Goal: Transaction & Acquisition: Obtain resource

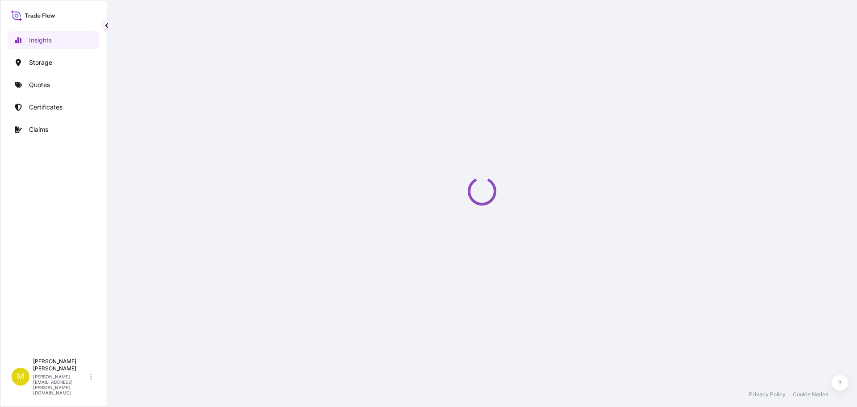
select select "2025"
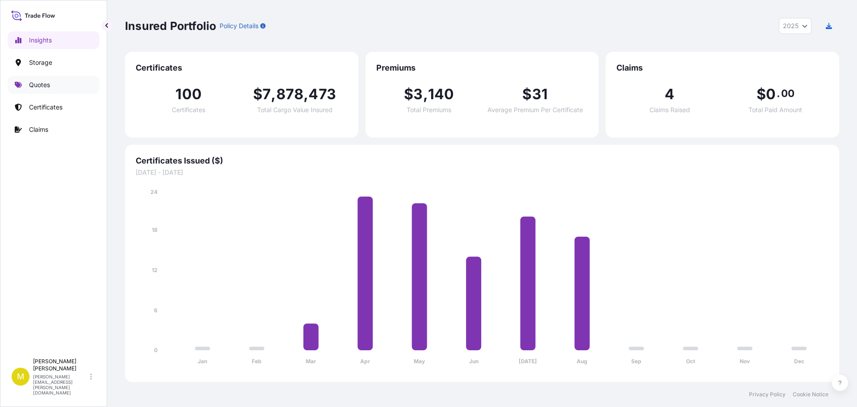
click at [37, 84] on p "Quotes" at bounding box center [39, 84] width 21 height 9
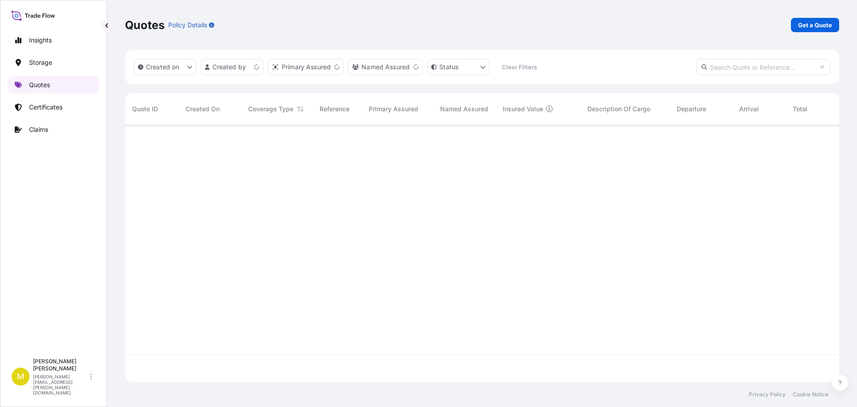
scroll to position [255, 708]
click at [811, 22] on p "Get a Quote" at bounding box center [815, 25] width 34 height 9
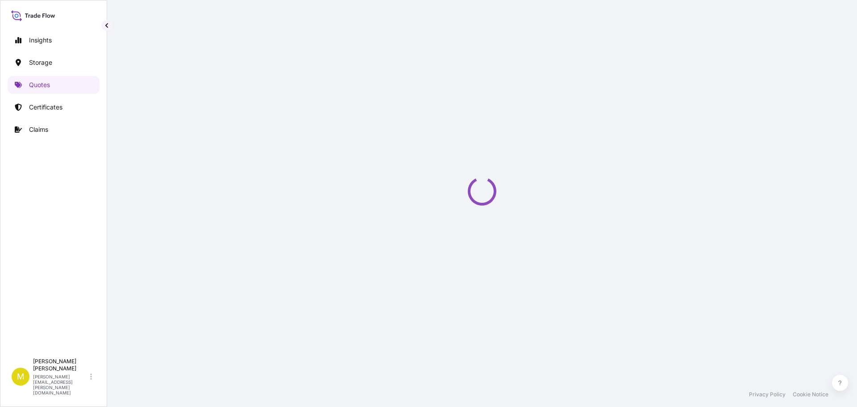
select select "Water"
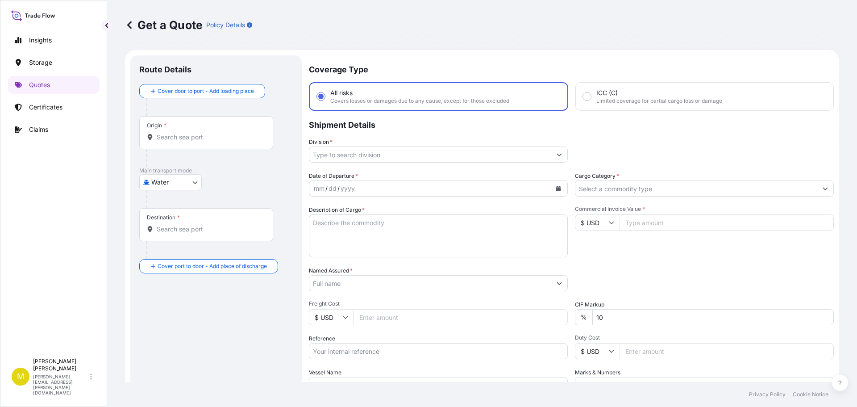
scroll to position [14, 0]
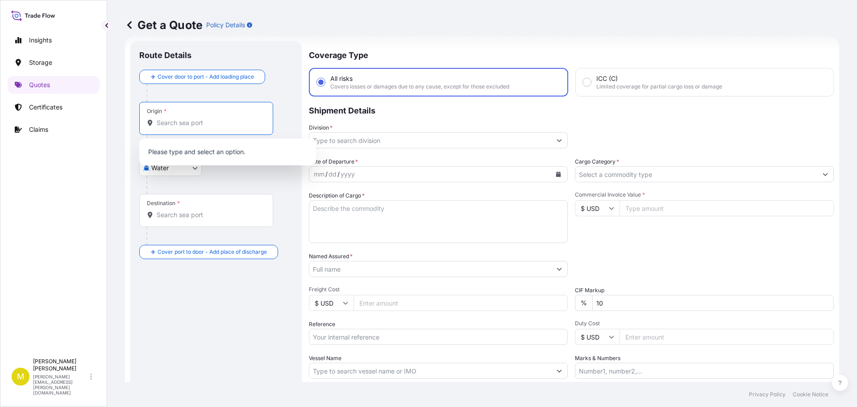
click at [167, 121] on input "Origin *" at bounding box center [209, 122] width 105 height 9
click at [164, 171] on body "0 options available. Insights Storage Quotes Certificates Claims M [PERSON_NAME…" at bounding box center [428, 203] width 857 height 407
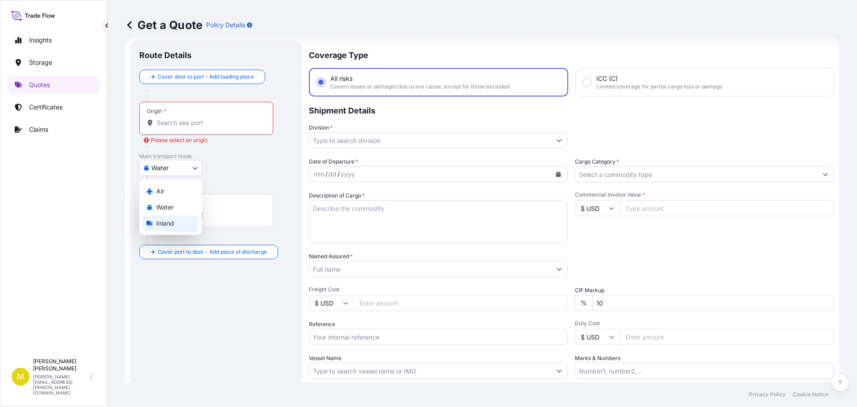
click at [157, 222] on span "Inland" at bounding box center [165, 223] width 18 height 9
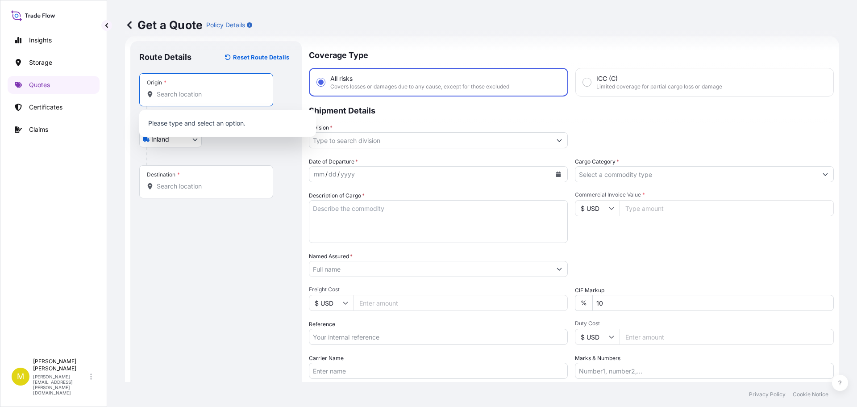
click at [179, 95] on input "Origin *" at bounding box center [209, 94] width 105 height 9
type input "c"
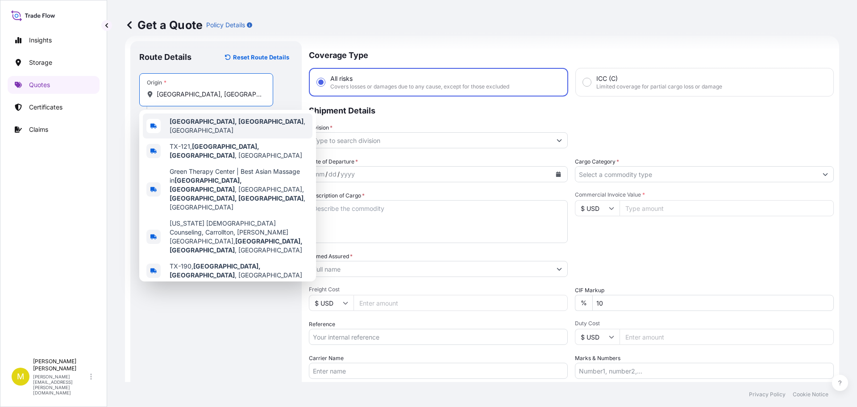
click at [188, 122] on b "[GEOGRAPHIC_DATA], [GEOGRAPHIC_DATA]" at bounding box center [237, 121] width 134 height 8
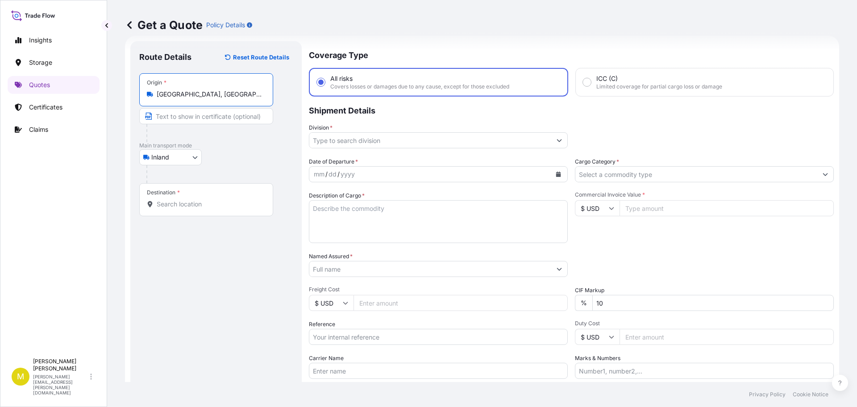
type input "[GEOGRAPHIC_DATA], [GEOGRAPHIC_DATA], [GEOGRAPHIC_DATA]"
click at [184, 207] on input "Destination *" at bounding box center [209, 204] width 105 height 9
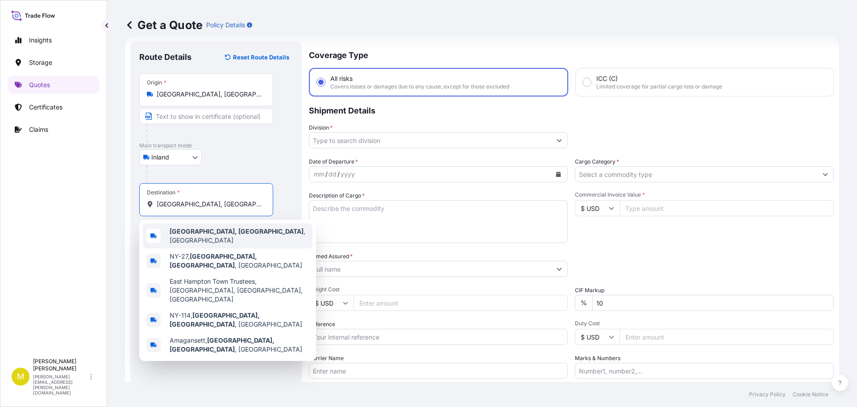
click at [198, 235] on b "[GEOGRAPHIC_DATA], [GEOGRAPHIC_DATA]" at bounding box center [237, 231] width 134 height 8
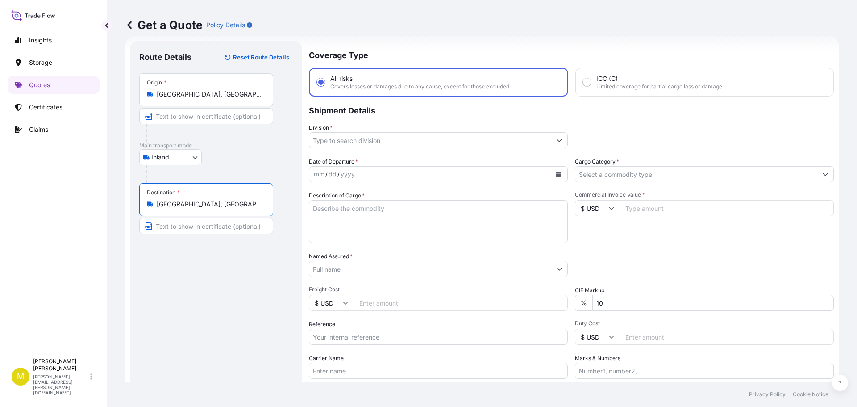
type input "[GEOGRAPHIC_DATA], [GEOGRAPHIC_DATA], [GEOGRAPHIC_DATA]"
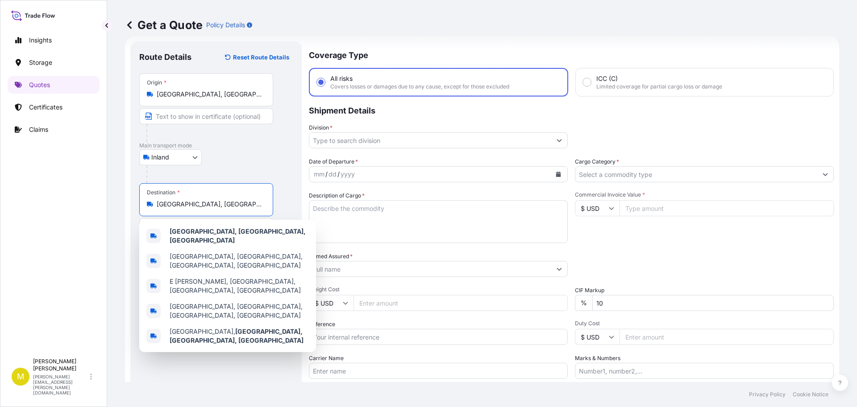
click at [351, 139] on input "Division *" at bounding box center [430, 140] width 242 height 16
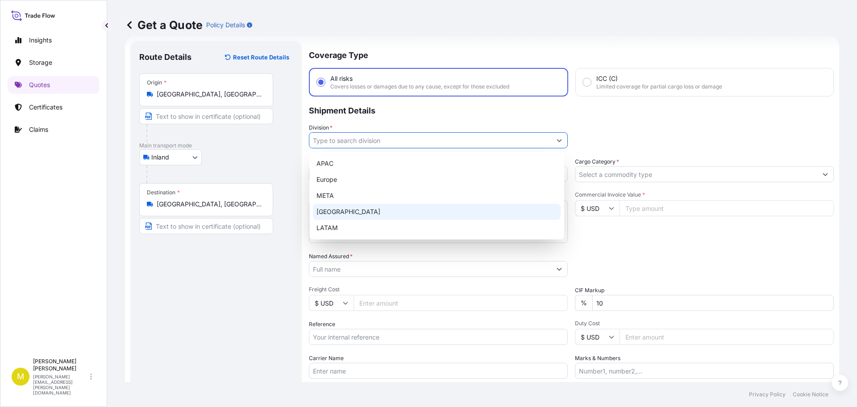
click at [354, 214] on div "[GEOGRAPHIC_DATA]" at bounding box center [437, 212] width 248 height 16
type input "[GEOGRAPHIC_DATA]"
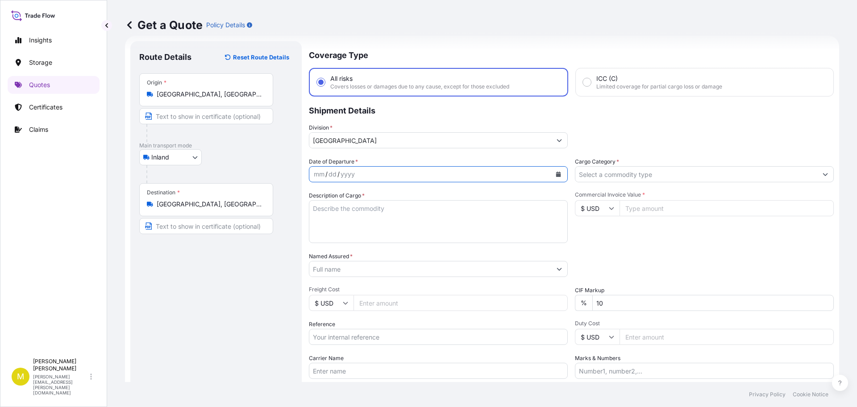
click at [556, 175] on icon "Calendar" at bounding box center [558, 173] width 5 height 5
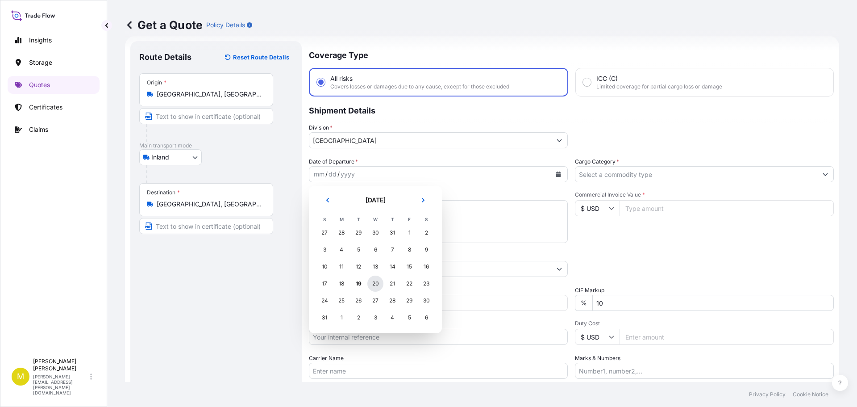
click at [378, 284] on div "20" at bounding box center [375, 284] width 16 height 16
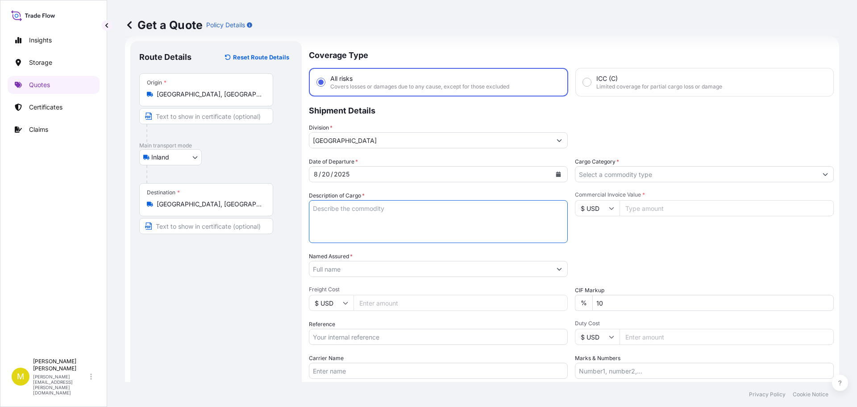
click at [367, 209] on textarea "Description of Cargo *" at bounding box center [438, 221] width 259 height 43
click at [621, 177] on input "Cargo Category *" at bounding box center [697, 174] width 242 height 16
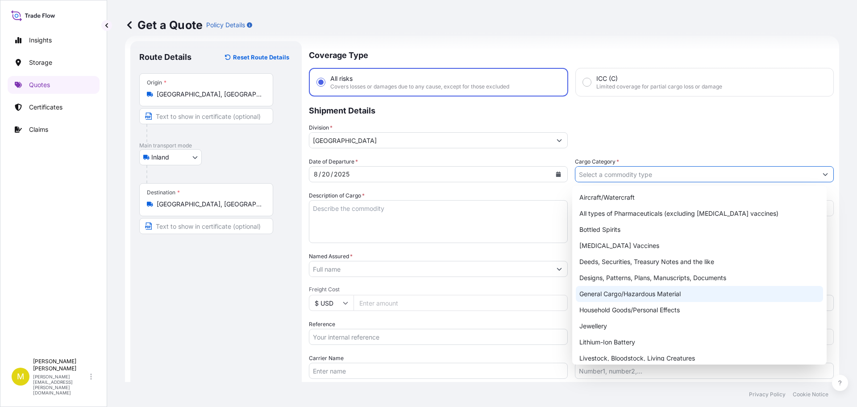
click at [635, 296] on div "General Cargo/Hazardous Material" at bounding box center [700, 294] width 248 height 16
type input "General Cargo/Hazardous Material"
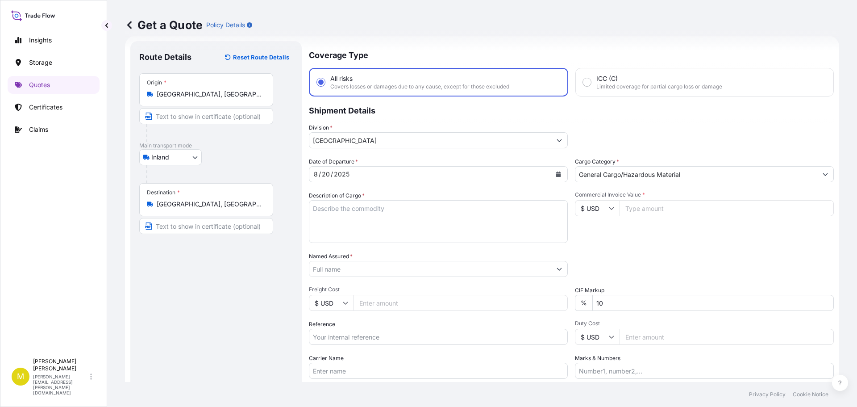
click at [639, 209] on input "Commercial Invoice Value *" at bounding box center [727, 208] width 214 height 16
type input "14285.00"
click at [354, 271] on input "Named Assured *" at bounding box center [428, 269] width 239 height 16
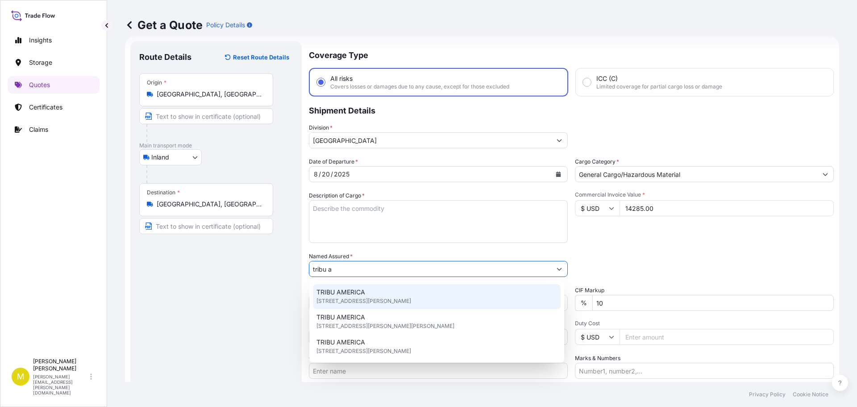
click at [333, 295] on span "TRIBU AMERICA" at bounding box center [341, 292] width 49 height 9
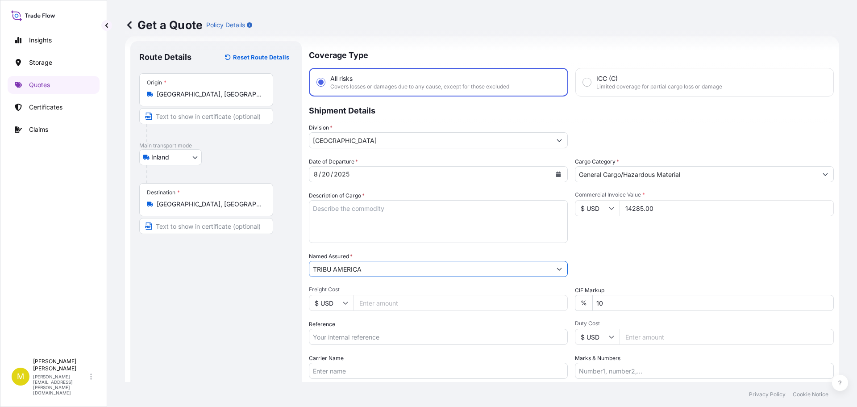
type input "TRIBU AMERICA"
click at [359, 339] on input "Reference" at bounding box center [438, 337] width 259 height 16
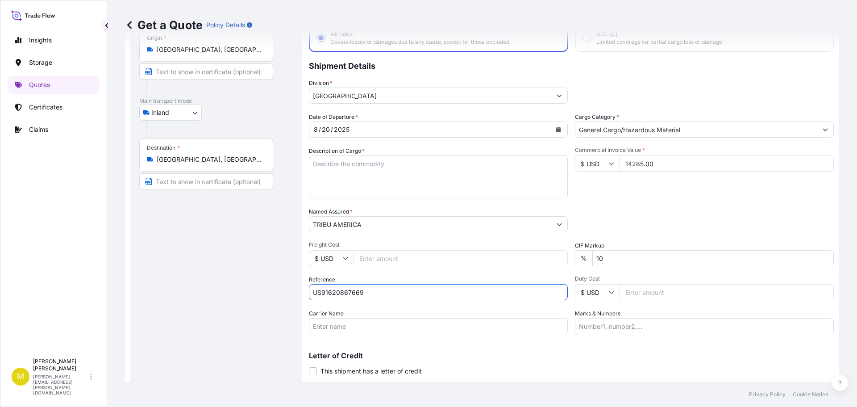
type input "US91620867669"
click at [347, 323] on input "Carrier Name" at bounding box center [438, 326] width 259 height 16
click at [408, 326] on input "[PERSON_NAME] - PRO# 147-0544485" at bounding box center [438, 326] width 259 height 16
type input "[PERSON_NAME] - PRO# 147-0544498"
click at [381, 177] on textarea "Description of Cargo *" at bounding box center [438, 176] width 259 height 43
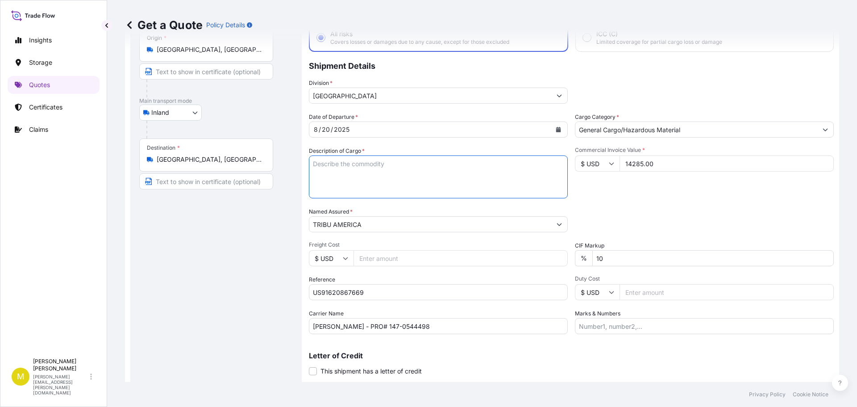
click at [347, 177] on textarea "Description of Cargo *" at bounding box center [438, 176] width 259 height 43
paste textarea "1 SKID @ 466 LBS, 19 BOXES (2 PCS HAZMAT), FURNITURE"
click at [311, 163] on textarea "1 SKID @ 466 LBS, 19 BOXES (2 PCS HAZMAT), FURNITURE" at bounding box center [438, 176] width 259 height 43
type textarea "2 SKIDS @ 1536 LBS, 29 BOXES (3 PCS HAZMAT), FURNITURE"
click at [436, 257] on input "Freight Cost" at bounding box center [461, 258] width 214 height 16
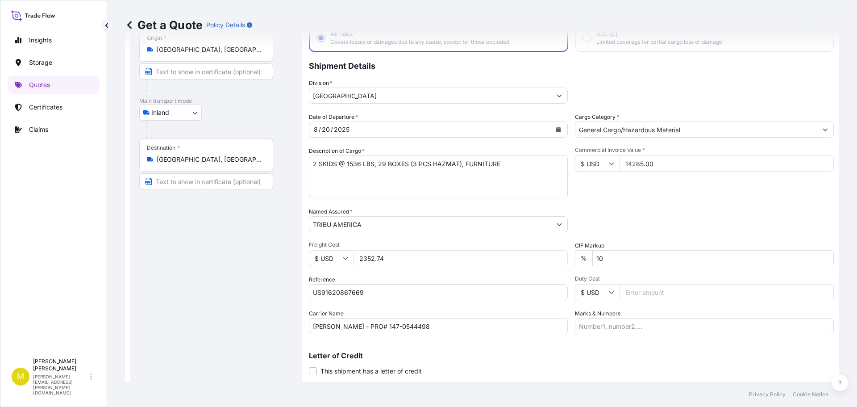
scroll to position [83, 0]
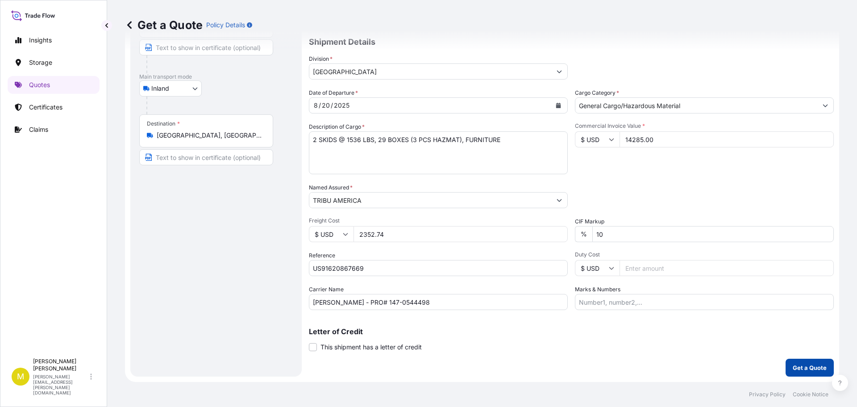
type input "2352.74"
click at [803, 366] on p "Get a Quote" at bounding box center [810, 367] width 34 height 9
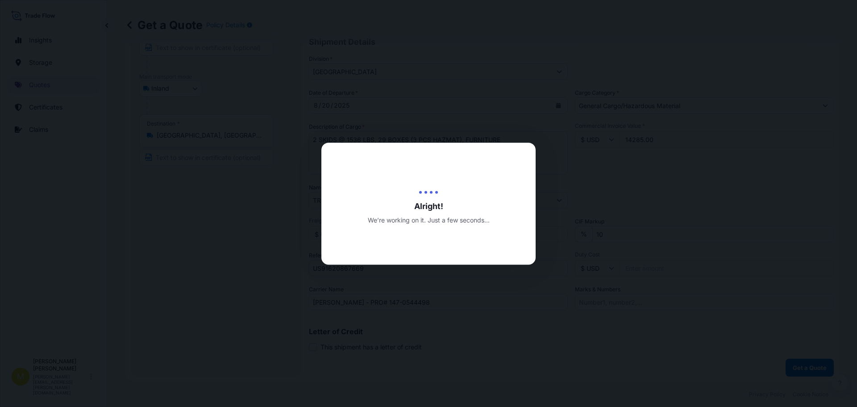
select select "Inland"
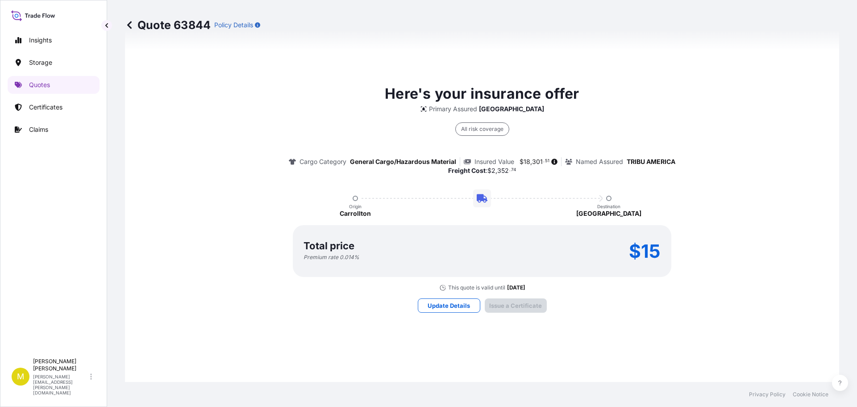
scroll to position [1286, 0]
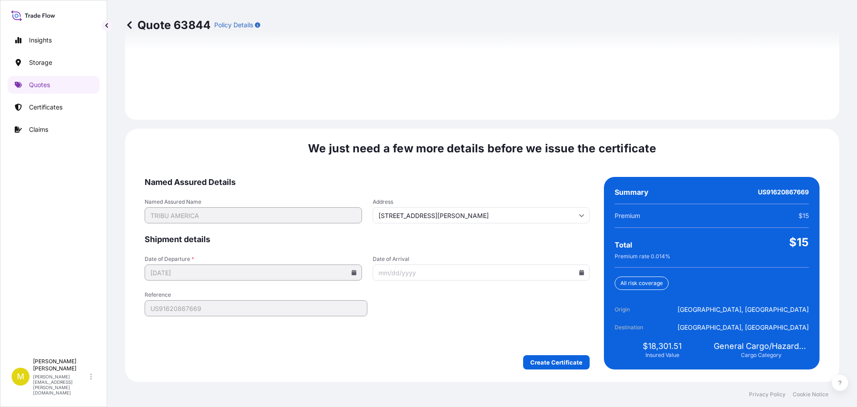
click at [580, 273] on icon at bounding box center [582, 272] width 5 height 5
click at [494, 226] on button "29" at bounding box center [487, 222] width 14 height 14
type input "[DATE]"
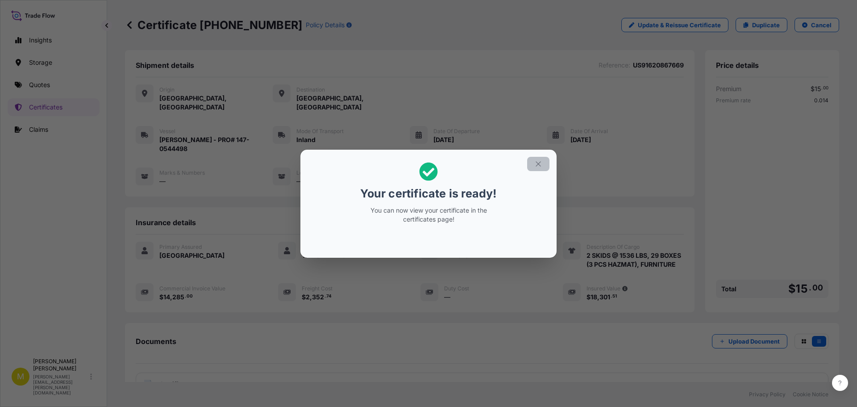
click at [536, 164] on icon "button" at bounding box center [539, 164] width 8 height 8
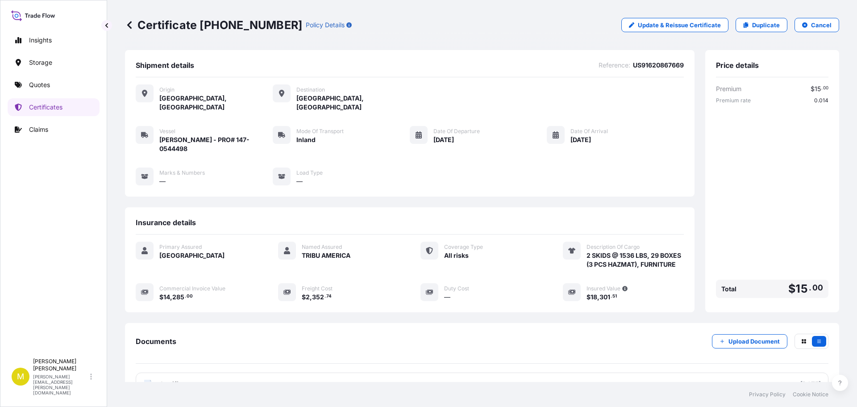
scroll to position [63, 0]
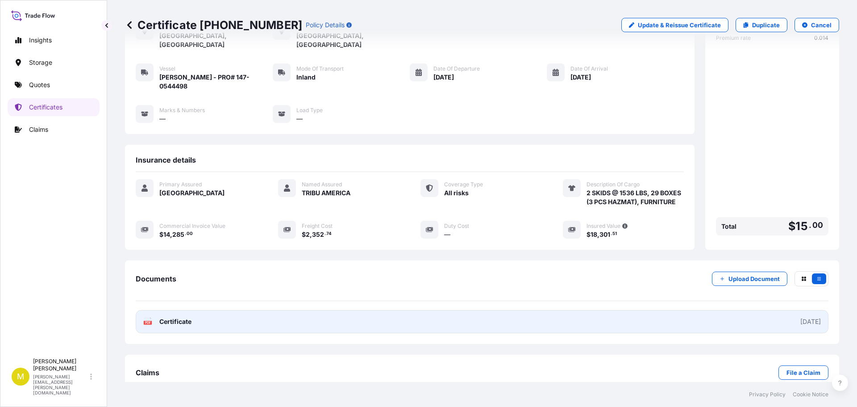
click at [173, 317] on span "Certificate" at bounding box center [175, 321] width 32 height 9
